Goal: Check status: Check status

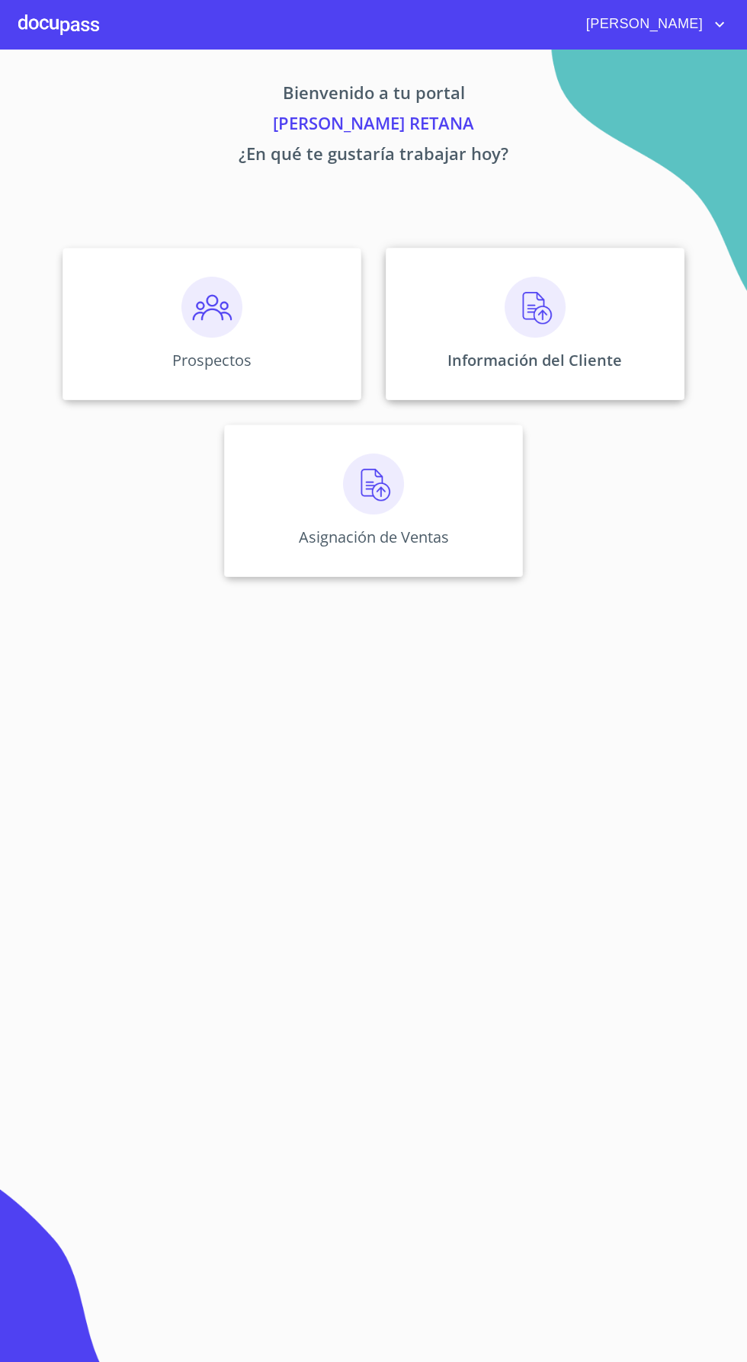
click at [550, 308] on img at bounding box center [534, 307] width 61 height 61
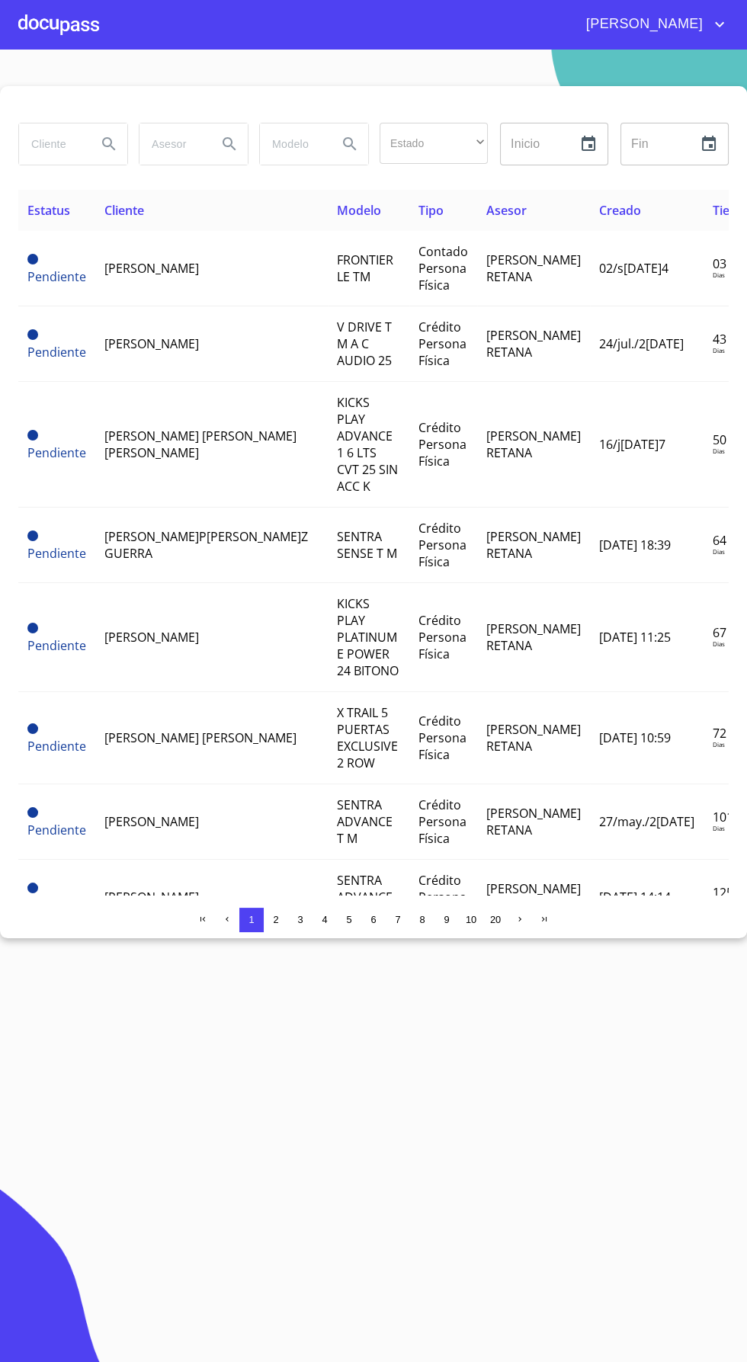
click at [62, 146] on input "search" at bounding box center [52, 143] width 66 height 41
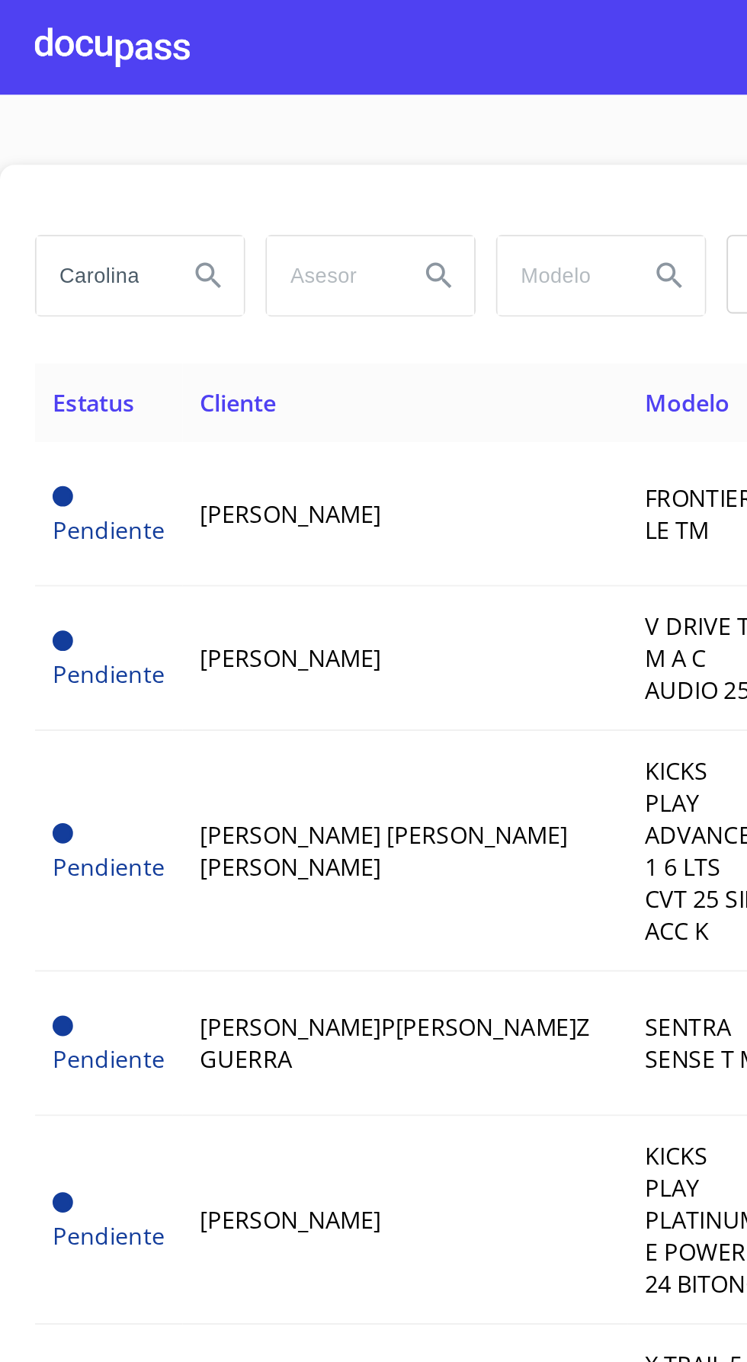
type input "Carolina"
click at [107, 145] on icon "Search" at bounding box center [108, 143] width 13 height 13
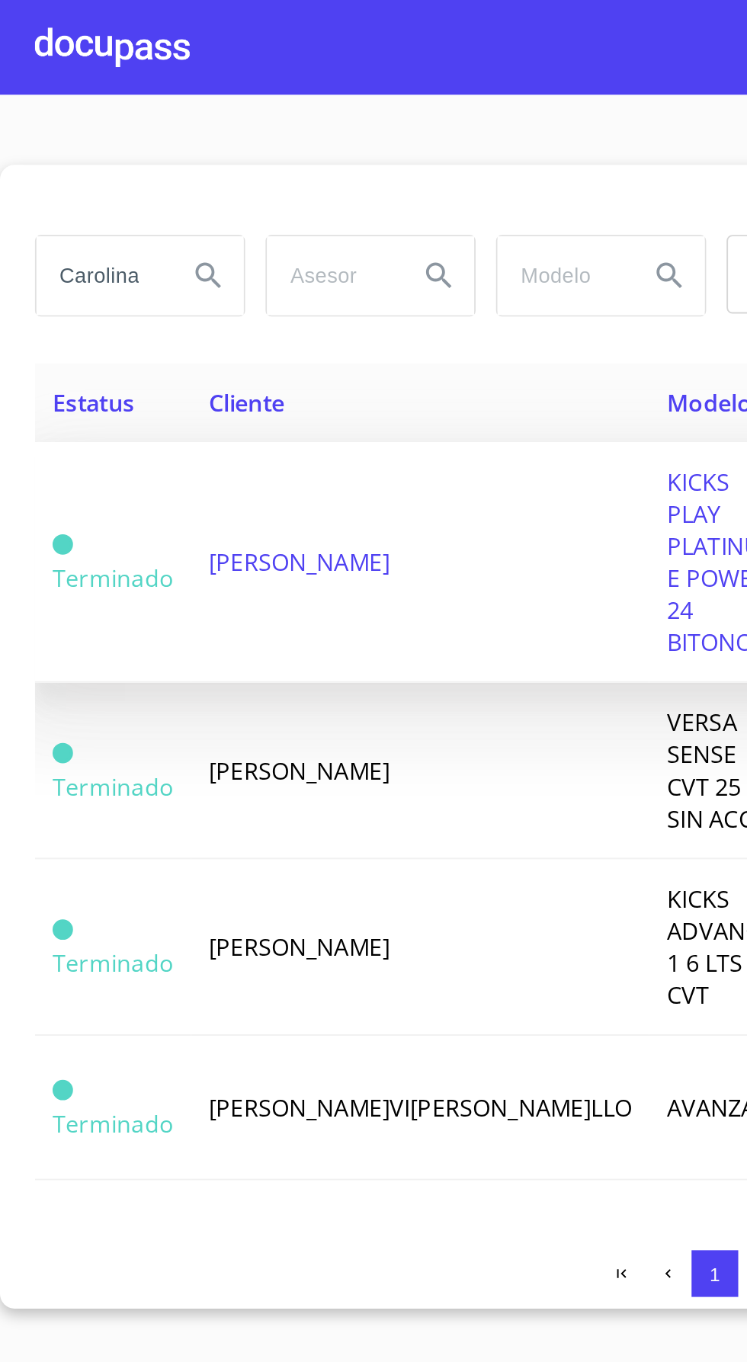
click at [348, 274] on span "KICKS PLAY PLATINUM E POWER 24 BITONO" at bounding box center [378, 293] width 60 height 101
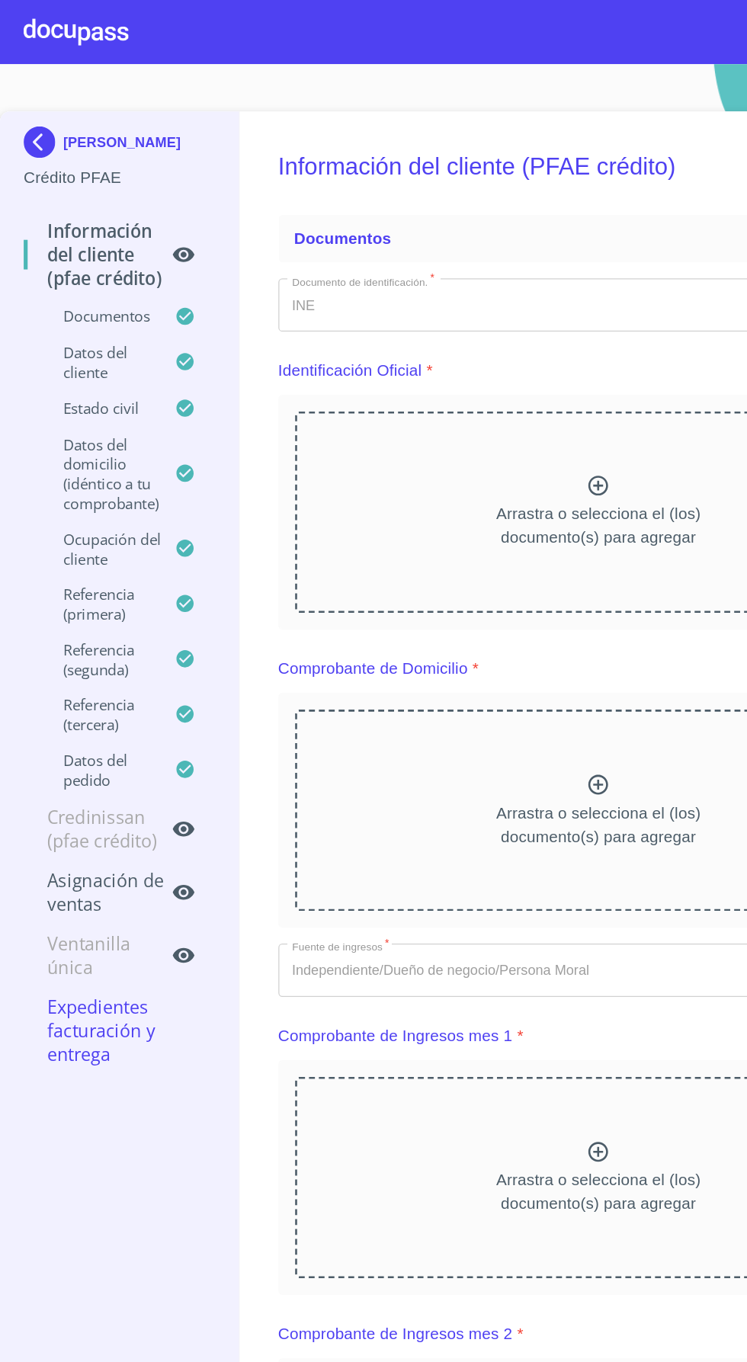
scroll to position [1, 0]
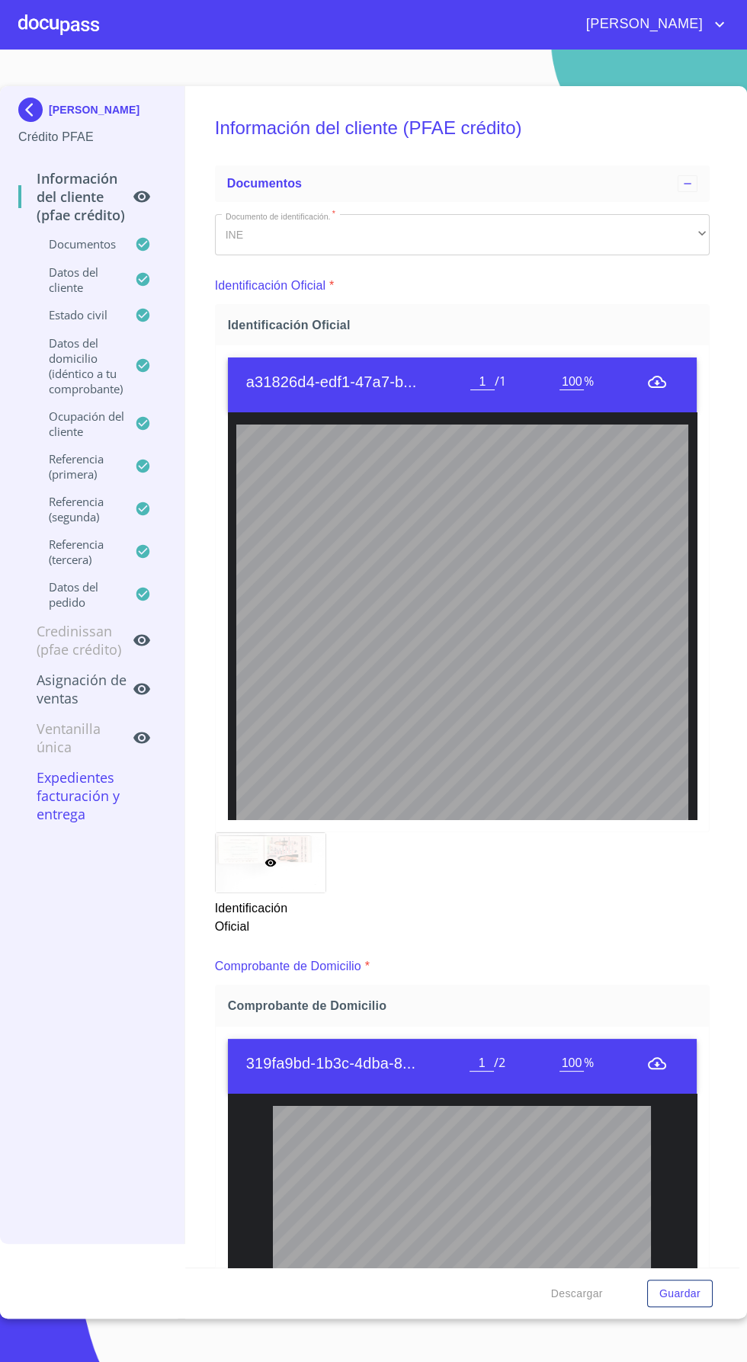
click at [662, 380] on icon "menu" at bounding box center [657, 382] width 18 height 12
click at [656, 380] on icon "menu" at bounding box center [657, 382] width 18 height 12
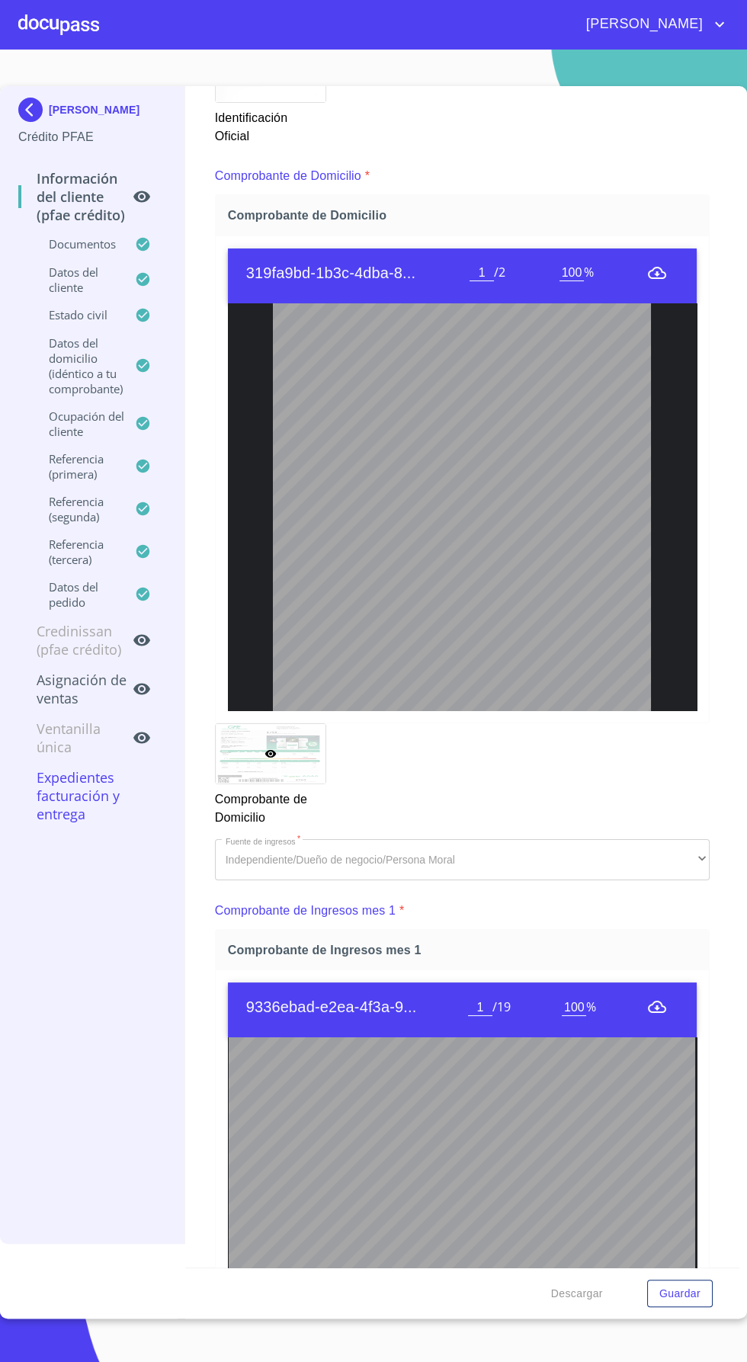
scroll to position [298, 0]
